Goal: Task Accomplishment & Management: Use online tool/utility

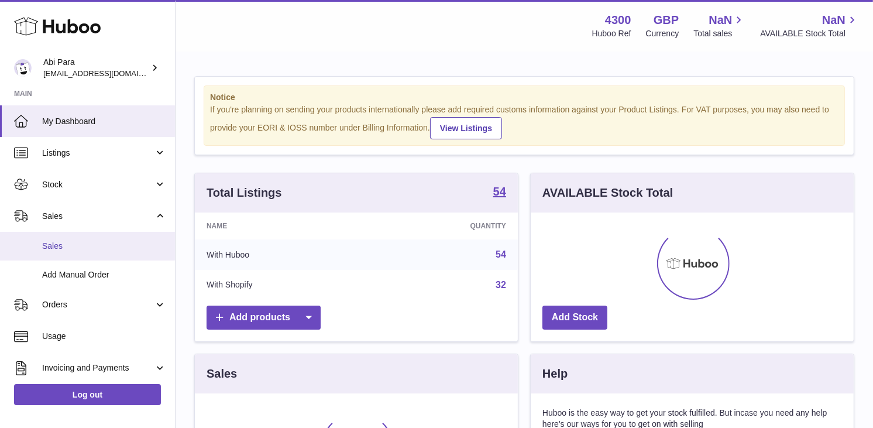
click at [108, 251] on link "Sales" at bounding box center [87, 246] width 175 height 29
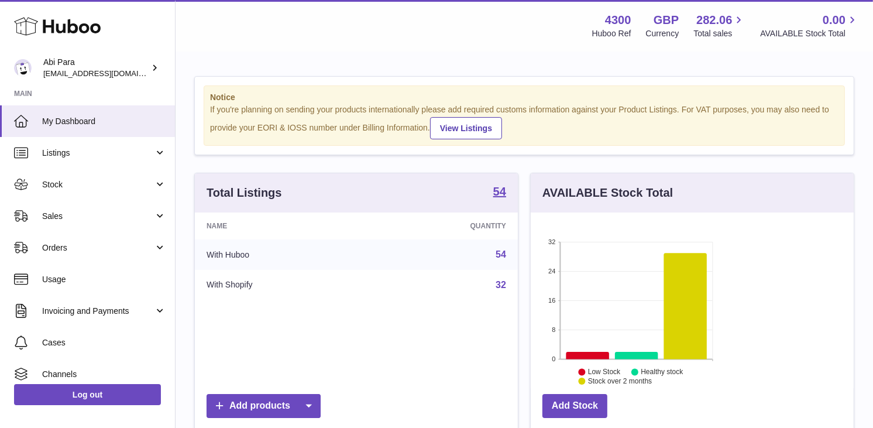
scroll to position [182, 211]
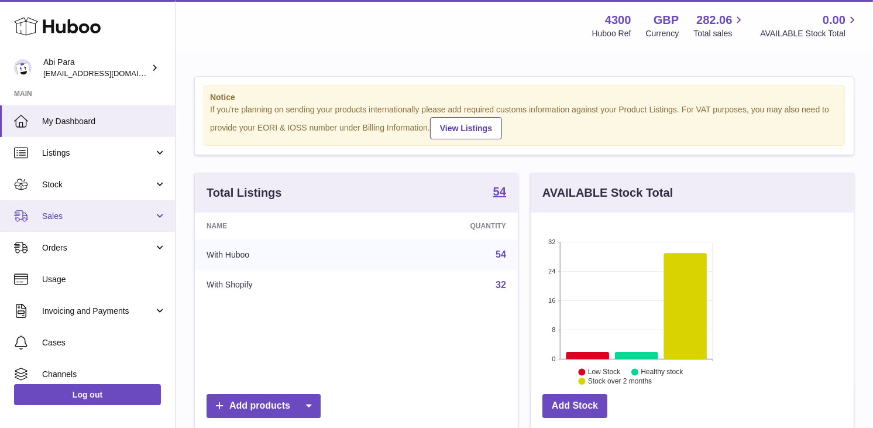
click at [86, 223] on link "Sales" at bounding box center [87, 216] width 175 height 32
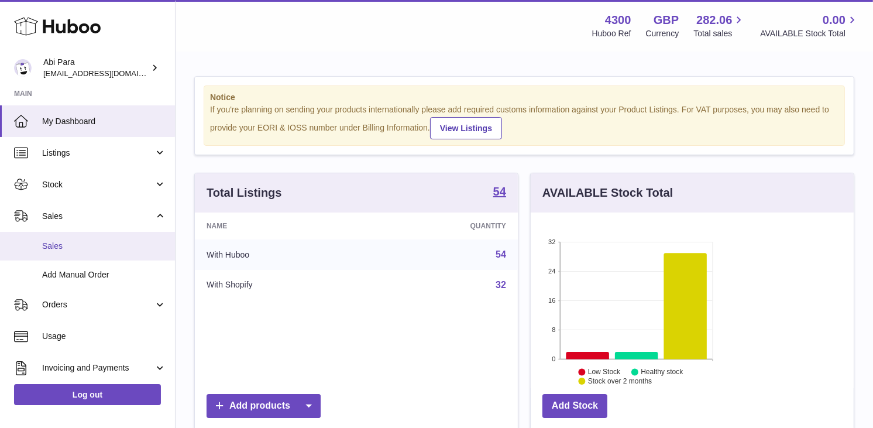
click at [90, 241] on span "Sales" at bounding box center [104, 245] width 124 height 11
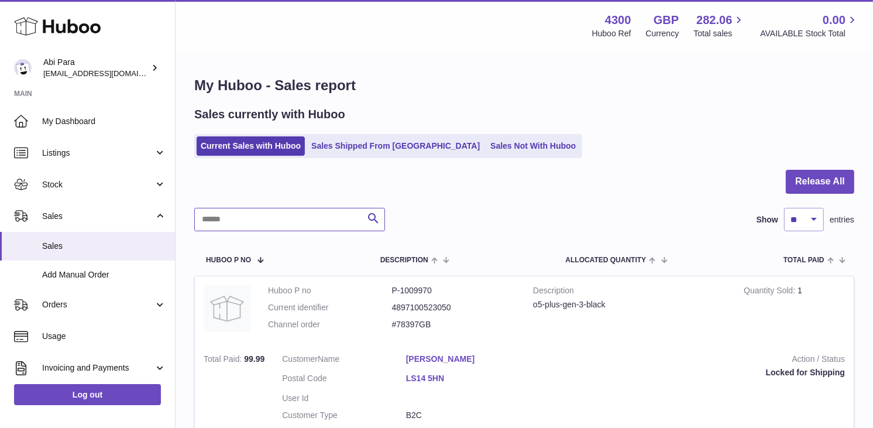
click at [319, 215] on input "text" at bounding box center [289, 219] width 191 height 23
paste input "********"
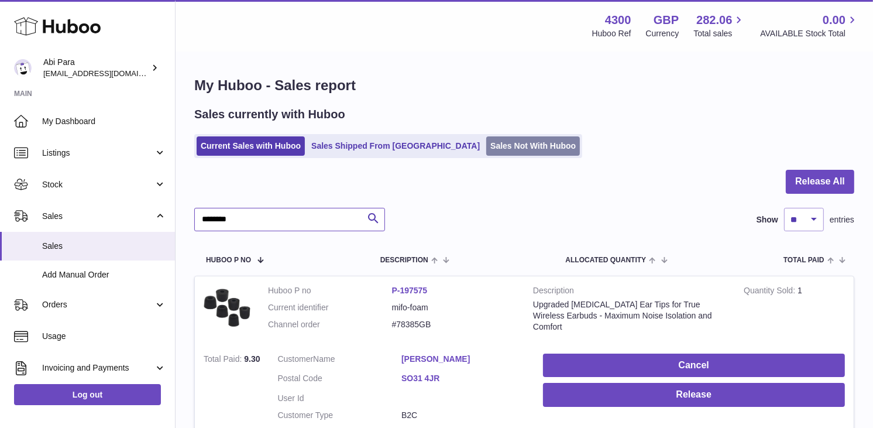
type input "********"
click at [486, 145] on link "Sales Not With Huboo" at bounding box center [533, 145] width 94 height 19
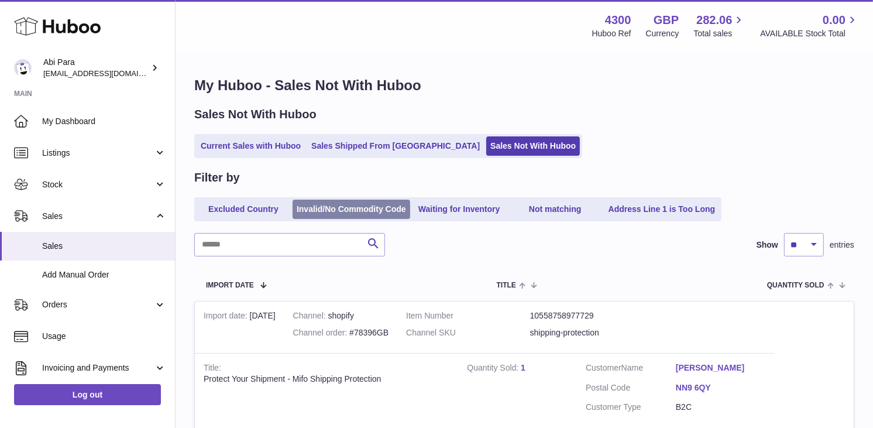
click at [296, 214] on link "Invalid/No Commodity Code" at bounding box center [351, 208] width 118 height 19
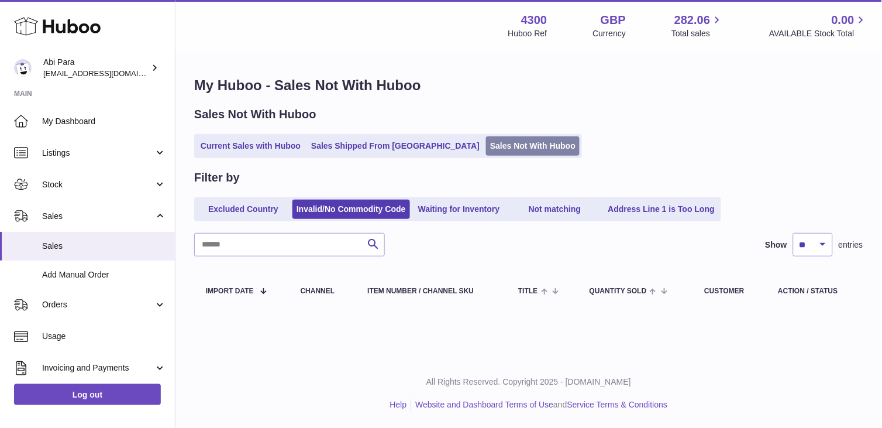
click at [486, 153] on link "Sales Not With Huboo" at bounding box center [533, 145] width 94 height 19
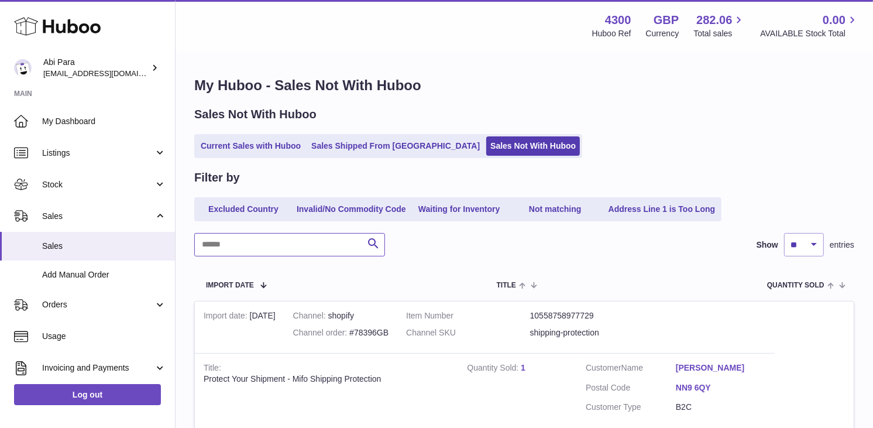
click at [323, 247] on input "text" at bounding box center [289, 244] width 191 height 23
paste input "********"
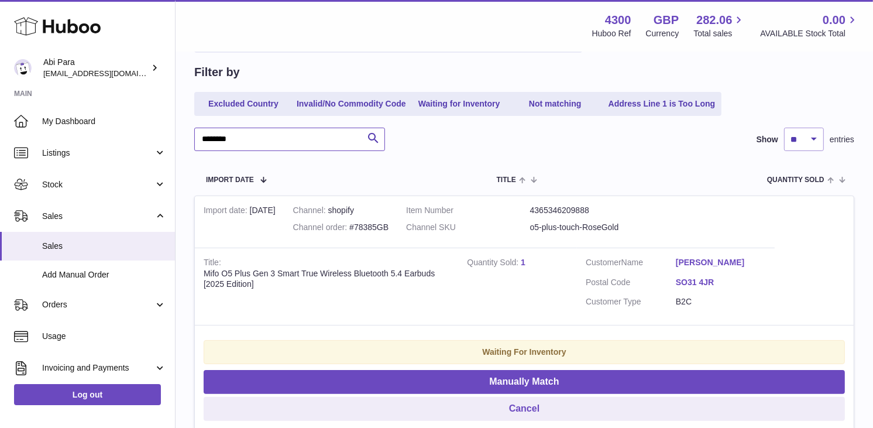
scroll to position [116, 0]
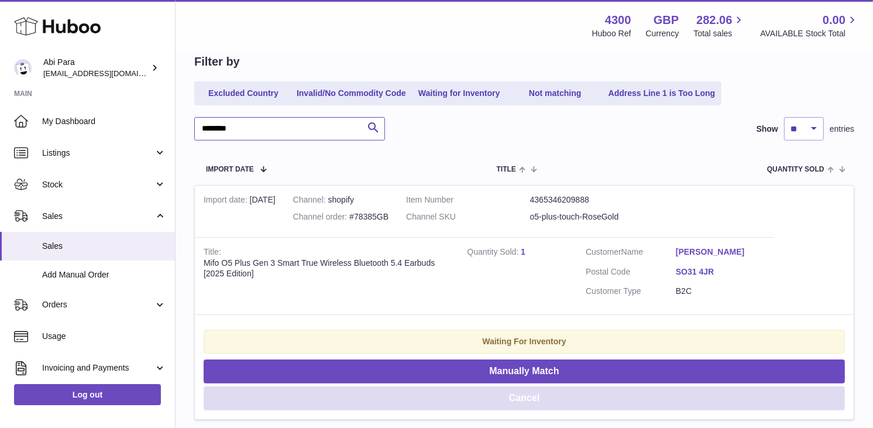
type input "********"
click at [788, 386] on button "Cancel" at bounding box center [524, 398] width 641 height 24
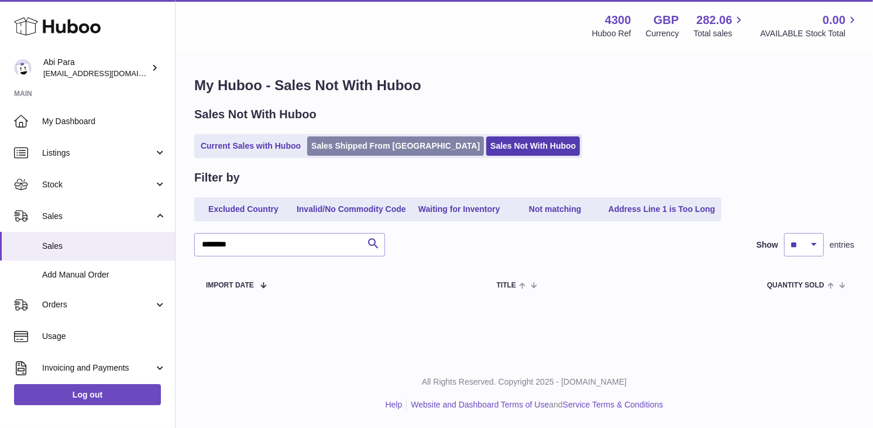
scroll to position [0, 0]
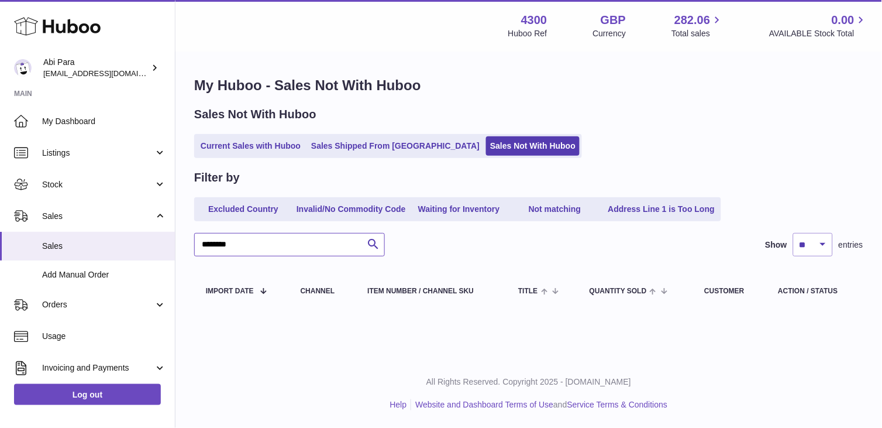
click at [262, 248] on input "********" at bounding box center [289, 244] width 191 height 23
paste input "text"
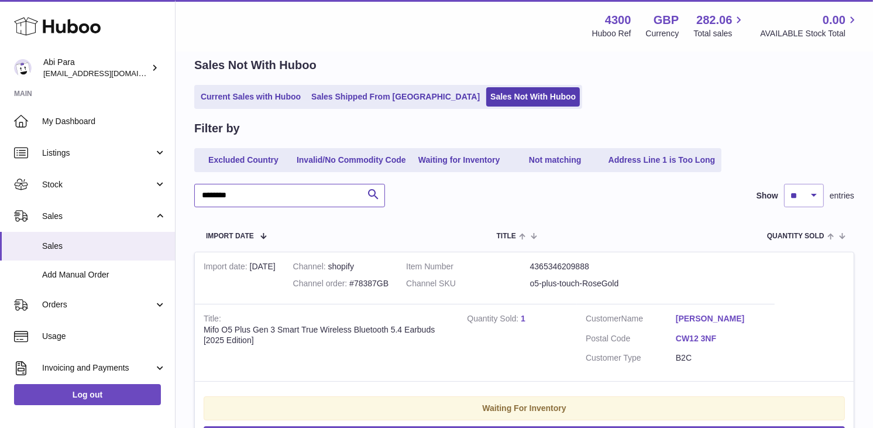
scroll to position [116, 0]
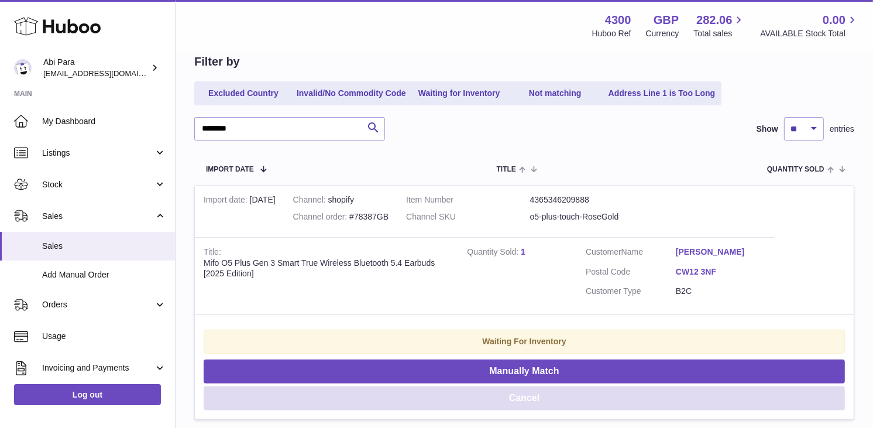
click at [779, 386] on button "Cancel" at bounding box center [524, 398] width 641 height 24
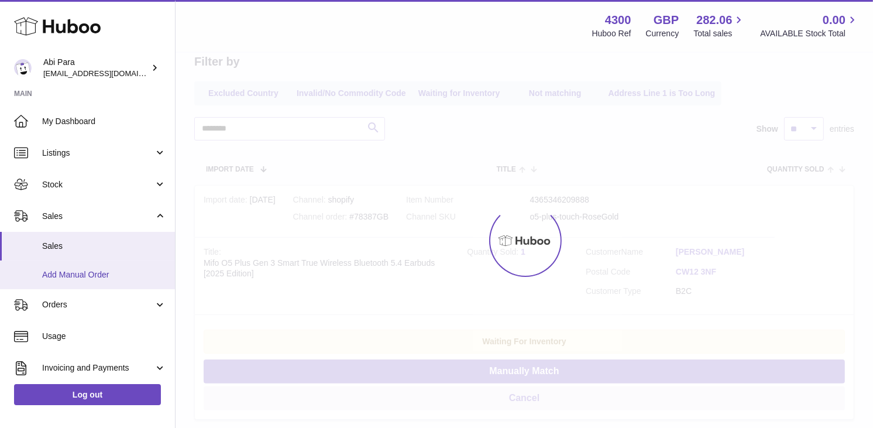
scroll to position [0, 0]
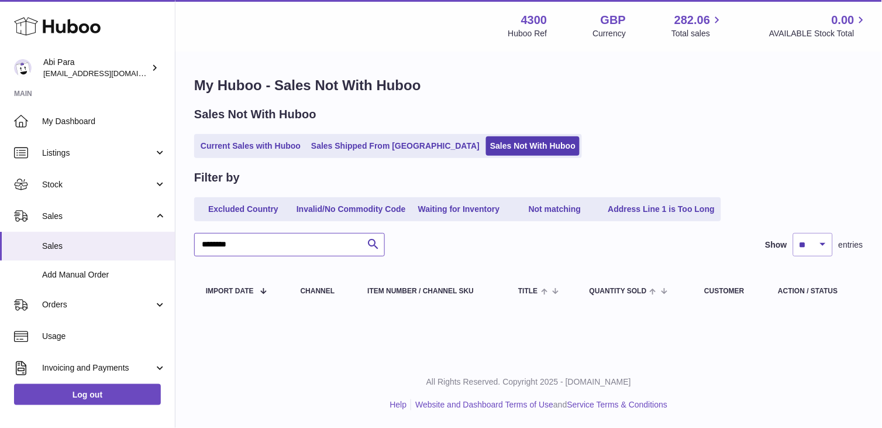
click at [219, 241] on input "********" at bounding box center [289, 244] width 191 height 23
paste input "text"
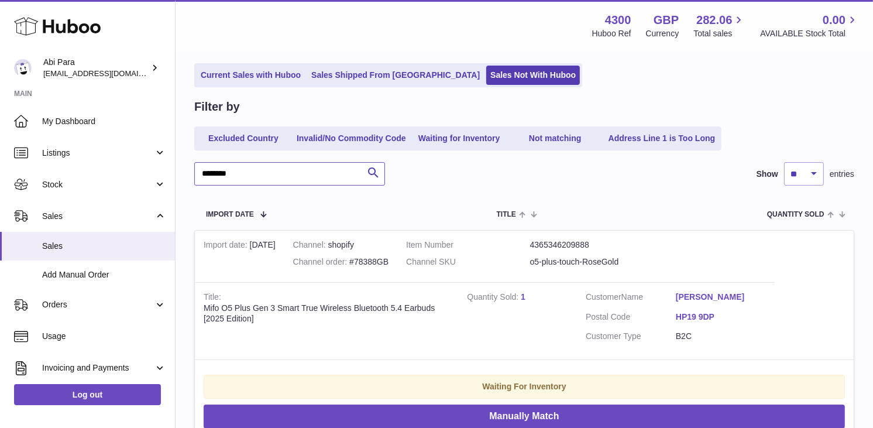
scroll to position [116, 0]
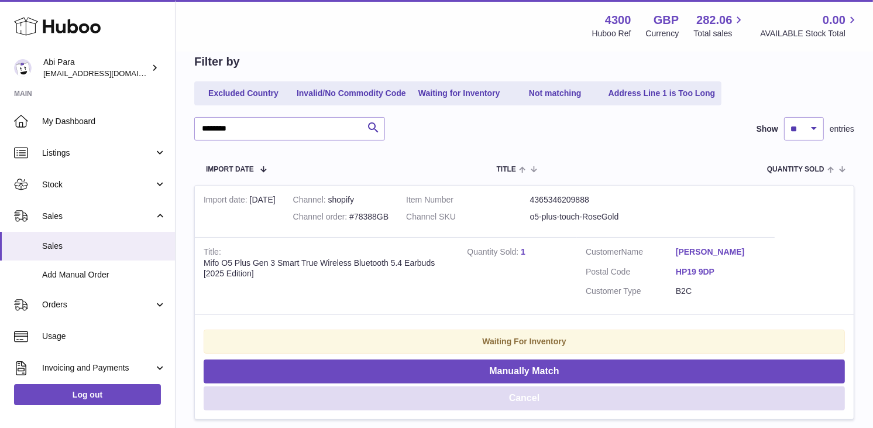
click at [788, 386] on button "Cancel" at bounding box center [524, 398] width 641 height 24
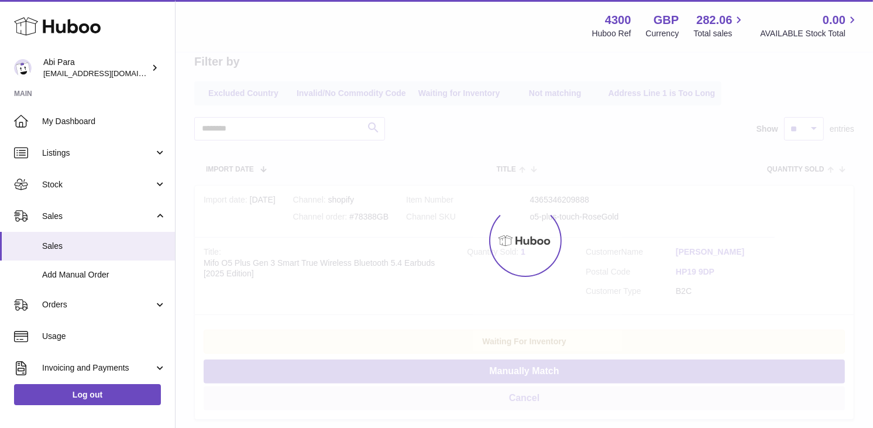
scroll to position [0, 0]
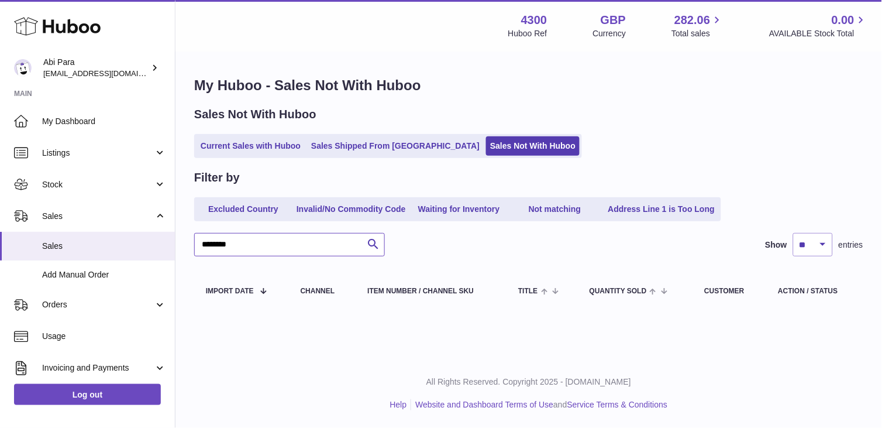
click at [328, 240] on input "********" at bounding box center [289, 244] width 191 height 23
type input "*"
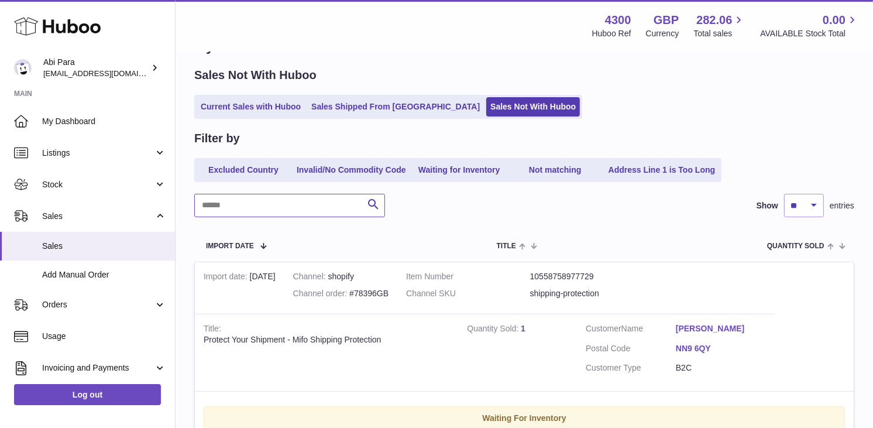
scroll to position [130, 0]
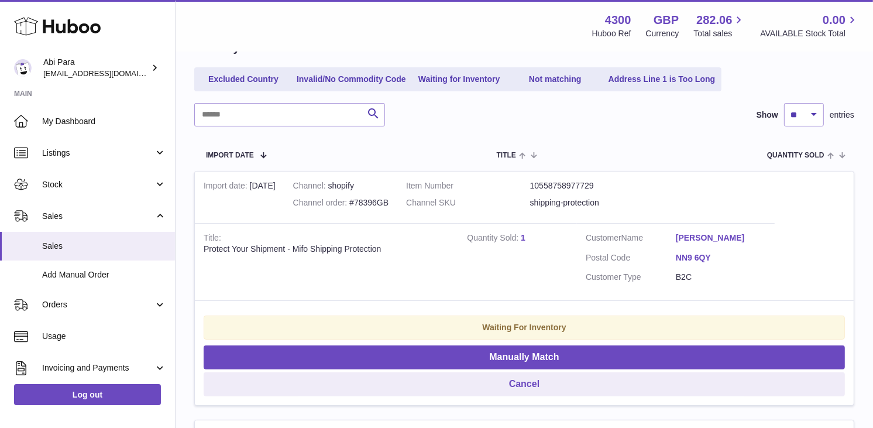
click at [313, 208] on div "Channel order #78396GB" at bounding box center [340, 202] width 95 height 11
copy div "78396GB"
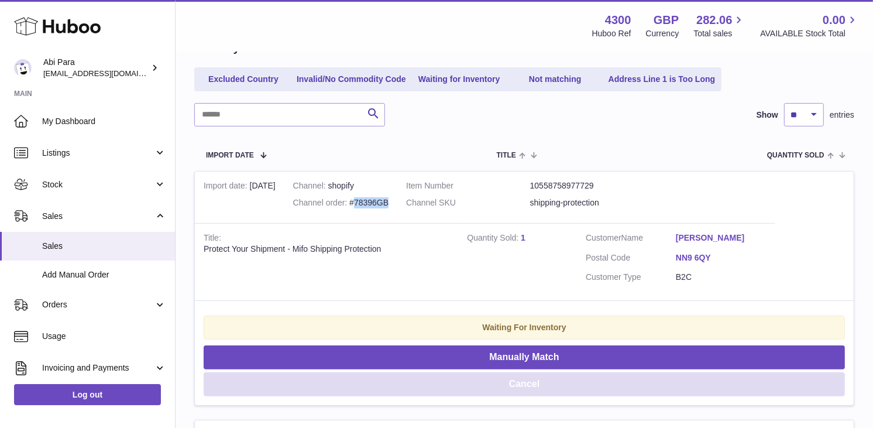
click at [786, 372] on button "Cancel" at bounding box center [524, 384] width 641 height 24
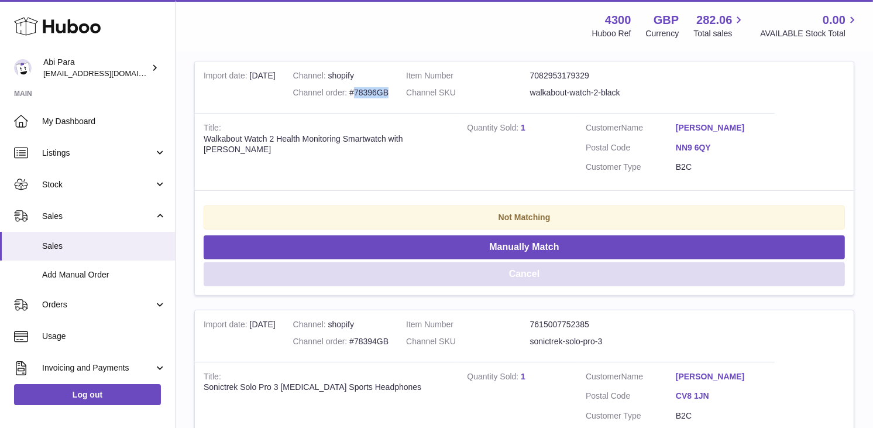
scroll to position [260, 0]
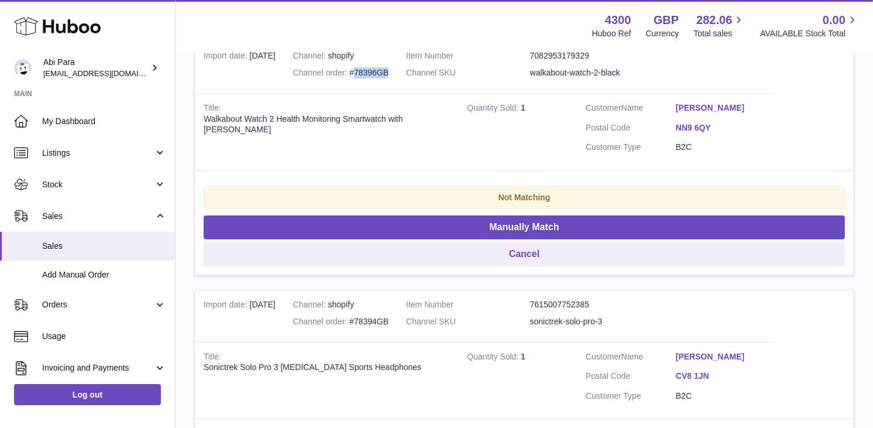
drag, startPoint x: 780, startPoint y: 241, endPoint x: 756, endPoint y: 232, distance: 25.5
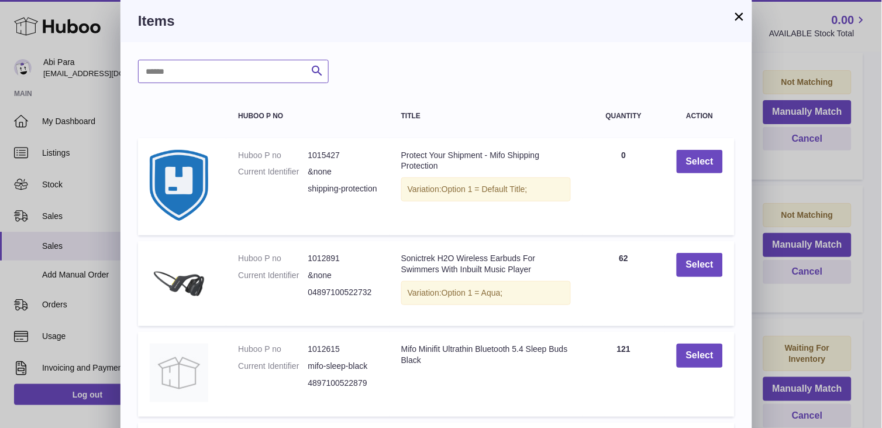
click at [278, 80] on input "text" at bounding box center [233, 71] width 191 height 23
type input "****"
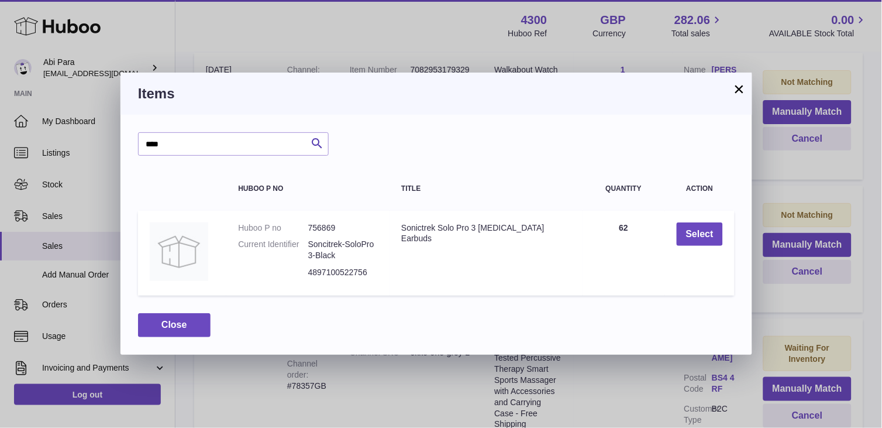
click at [729, 237] on td "Select" at bounding box center [700, 253] width 70 height 85
click at [691, 237] on button "Select" at bounding box center [700, 234] width 46 height 24
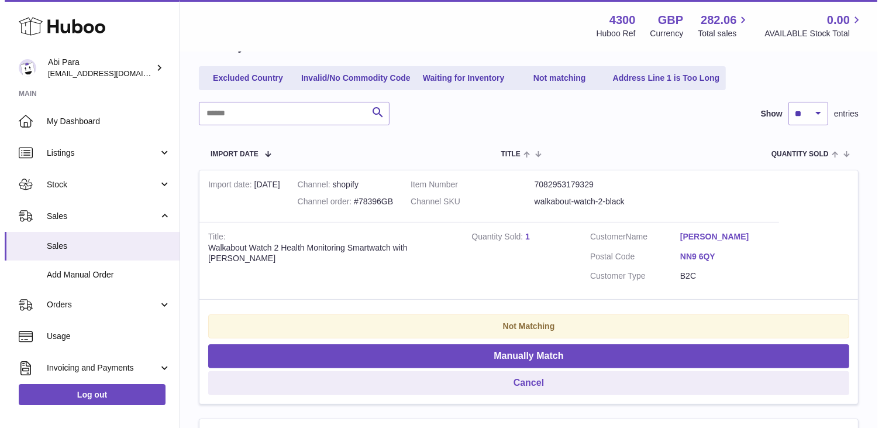
scroll to position [130, 0]
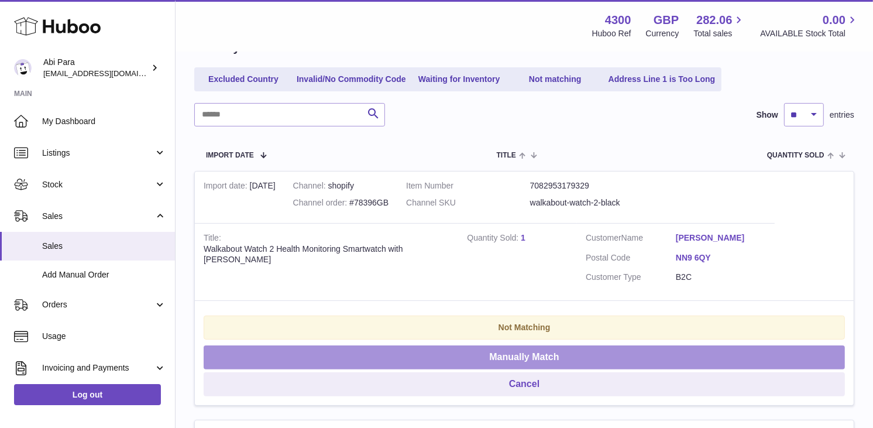
click at [799, 345] on button "Manually Match" at bounding box center [524, 357] width 641 height 24
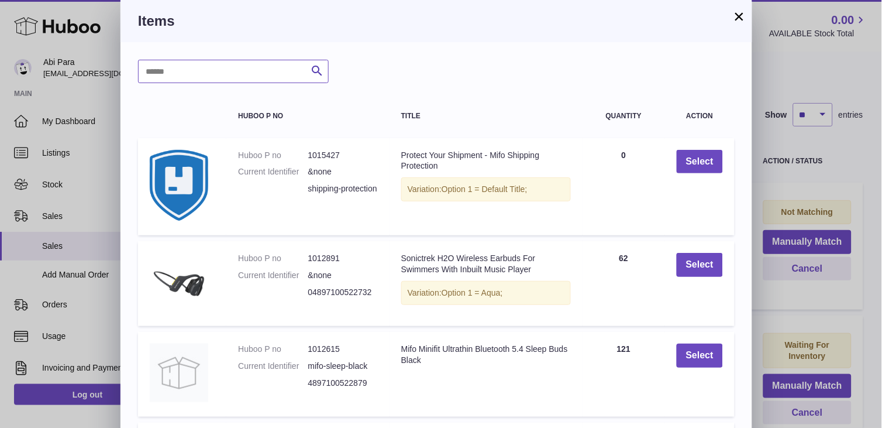
click at [299, 68] on input "text" at bounding box center [233, 71] width 191 height 23
type input "*****"
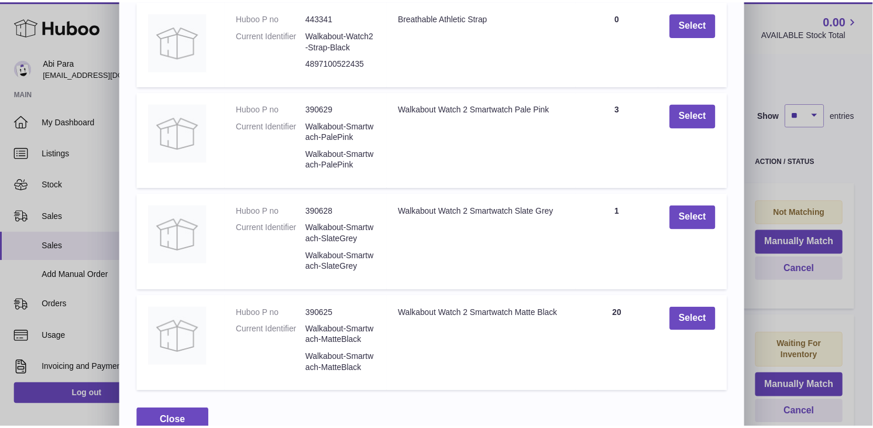
scroll to position [253, 0]
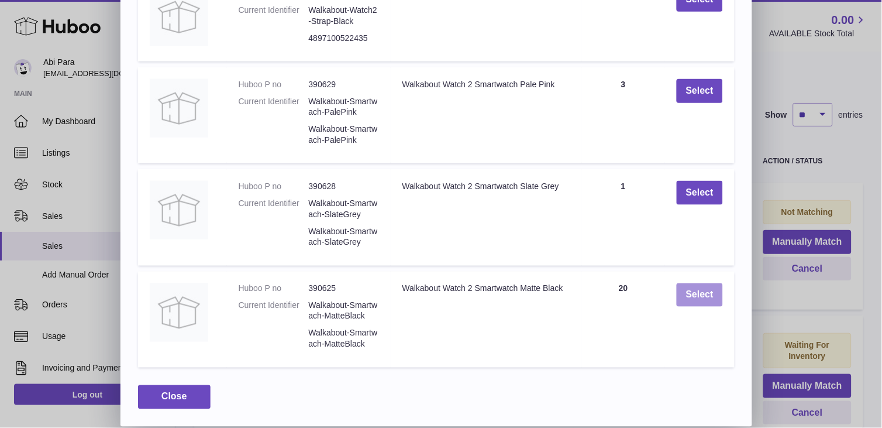
click at [714, 299] on button "Select" at bounding box center [700, 295] width 46 height 24
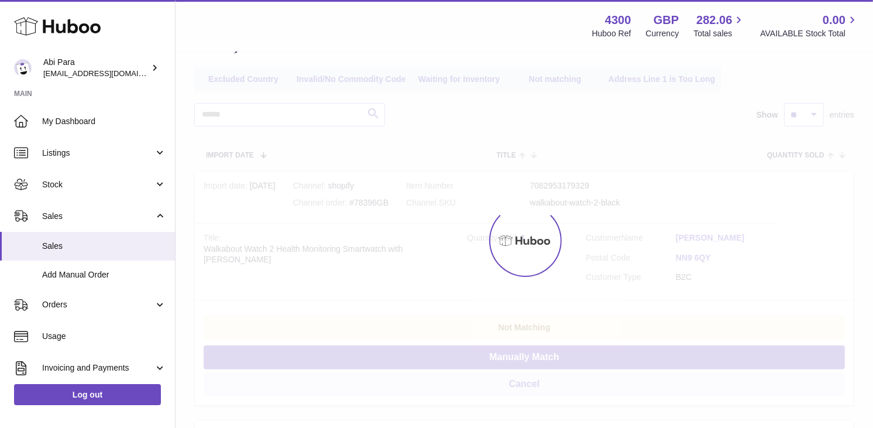
scroll to position [0, 0]
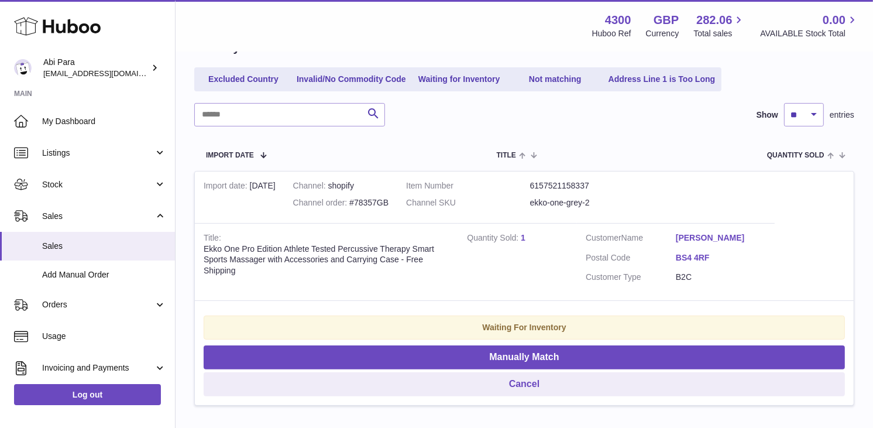
click at [299, 208] on div "Channel order #78357GB" at bounding box center [340, 202] width 95 height 11
copy div "78357GB"
